Goal: Information Seeking & Learning: Learn about a topic

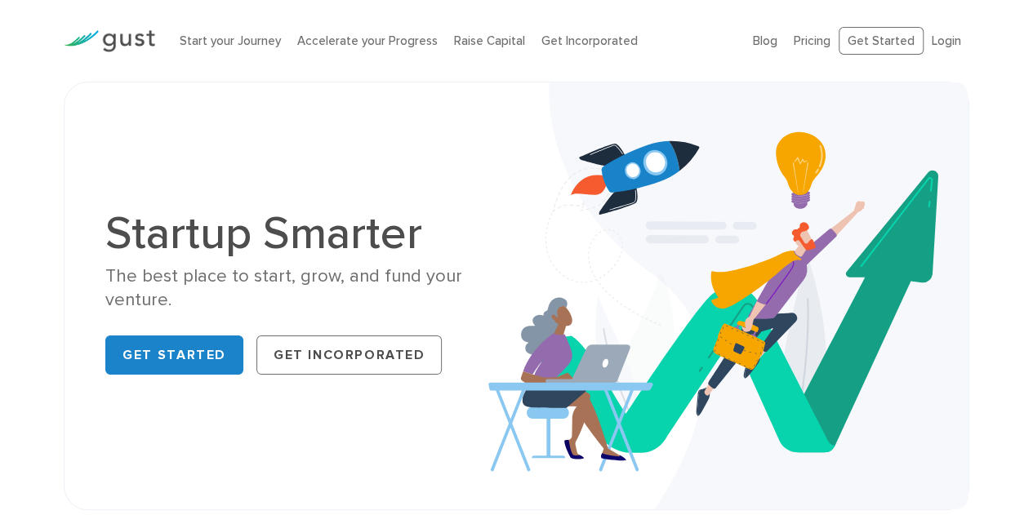
click at [808, 37] on link "Pricing" at bounding box center [812, 40] width 37 height 15
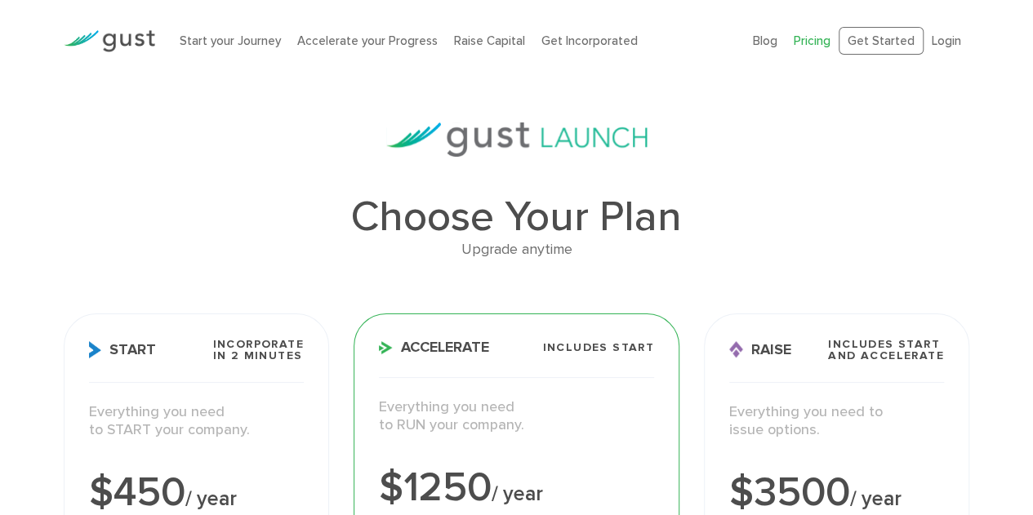
click at [484, 36] on link "Raise Capital" at bounding box center [489, 40] width 71 height 15
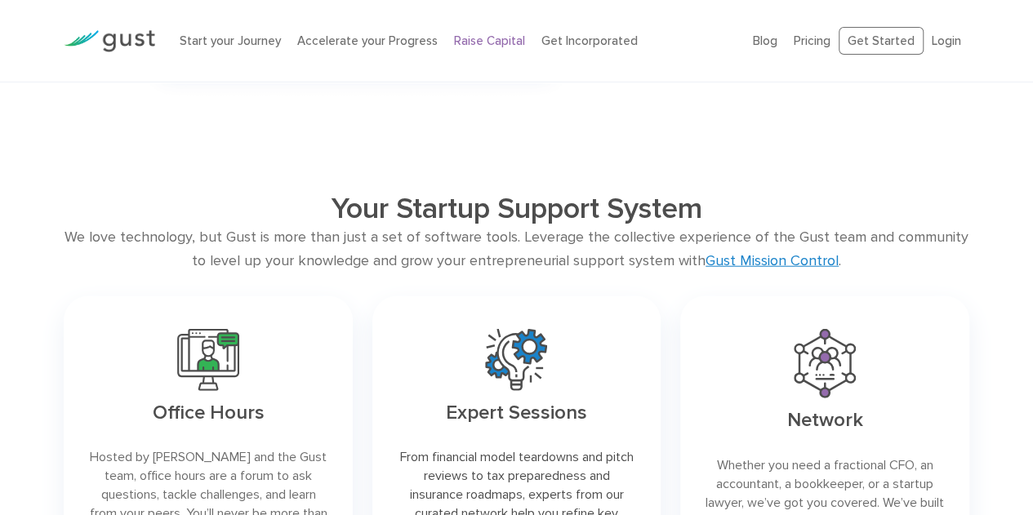
scroll to position [1916, 0]
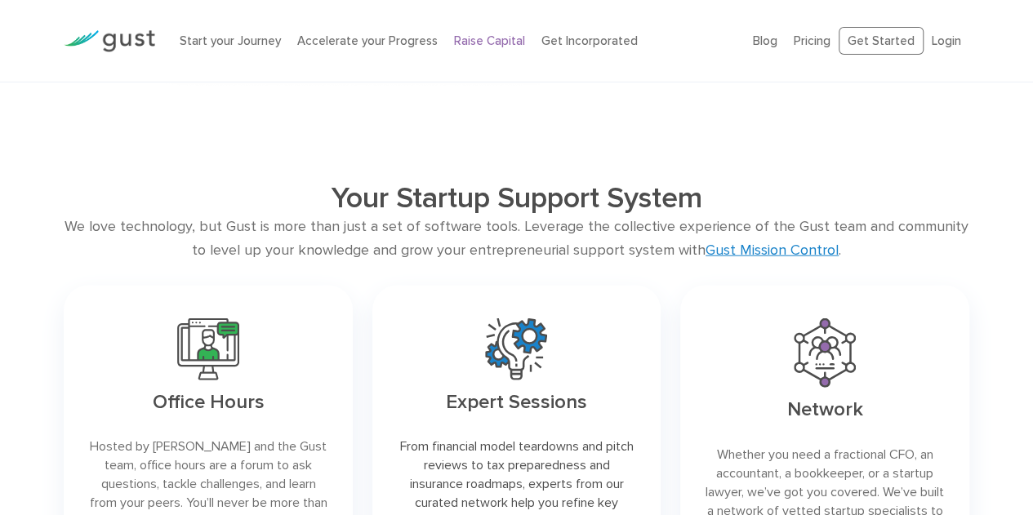
click at [749, 250] on link "Gust Mission Control" at bounding box center [771, 250] width 133 height 17
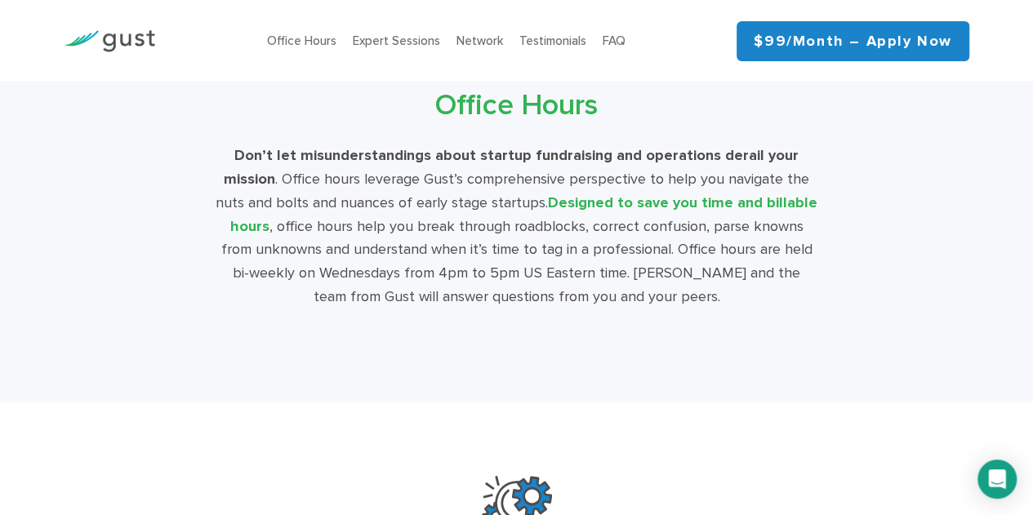
scroll to position [3336, 0]
